Goal: Task Accomplishment & Management: Manage account settings

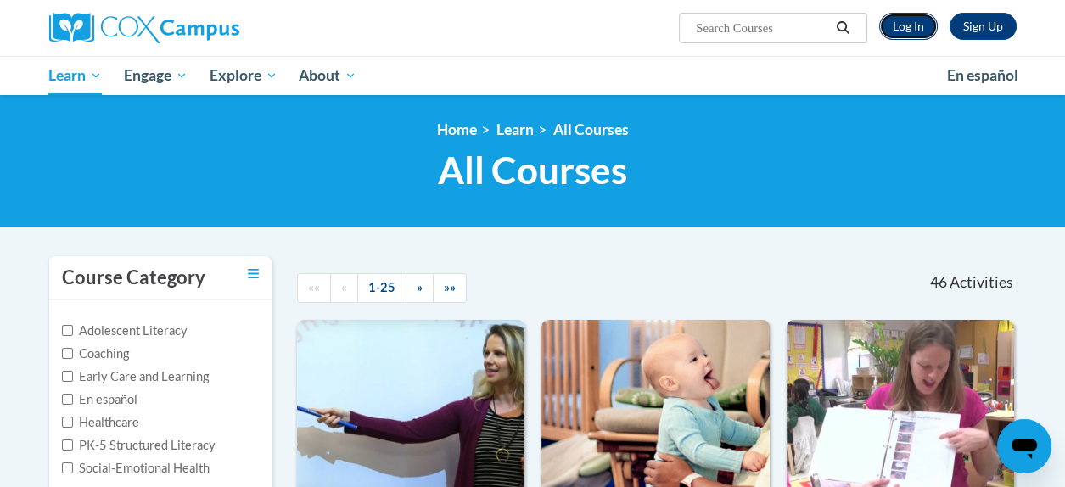
click at [902, 26] on link "Log In" at bounding box center [908, 26] width 59 height 27
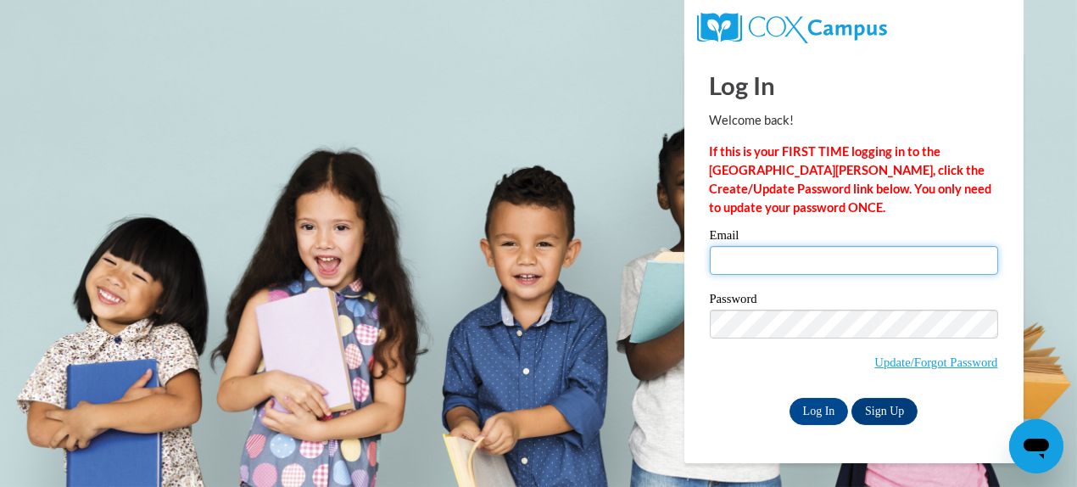
click at [729, 257] on input "Email" at bounding box center [854, 260] width 288 height 29
type input "priyanka.shaw81@gmail.com"
